Goal: Task Accomplishment & Management: Complete application form

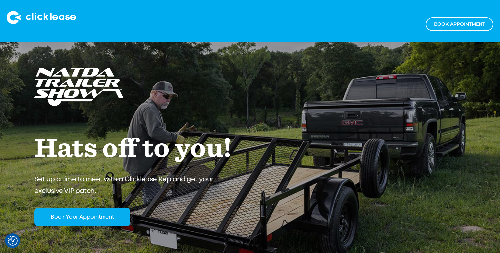
scroll to position [87, 0]
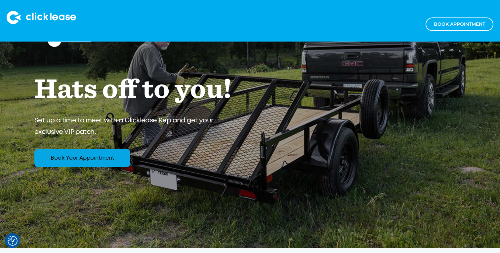
click at [85, 161] on link "Book your appointment" at bounding box center [82, 158] width 96 height 19
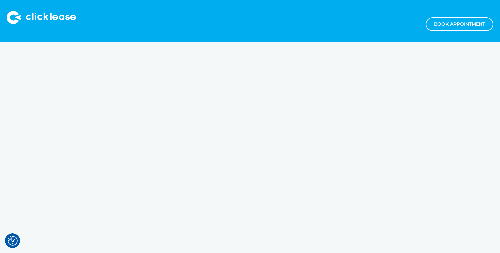
scroll to position [372, 0]
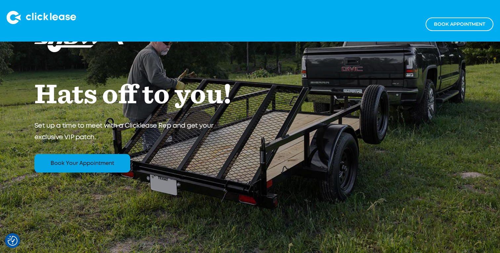
click at [77, 162] on link "Book your appointment" at bounding box center [82, 163] width 96 height 19
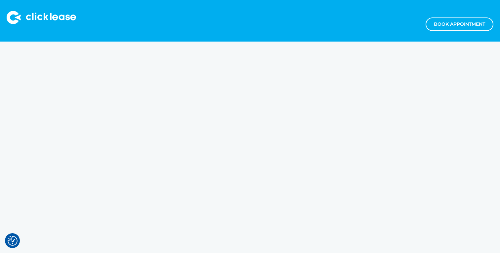
scroll to position [380, 0]
